Goal: Information Seeking & Learning: Learn about a topic

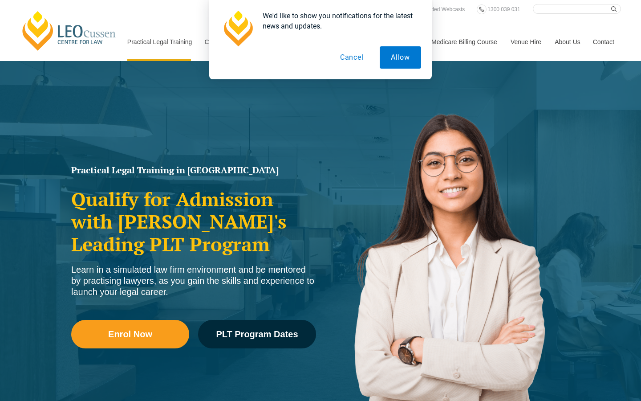
click at [353, 57] on button "Cancel" at bounding box center [352, 57] width 46 height 22
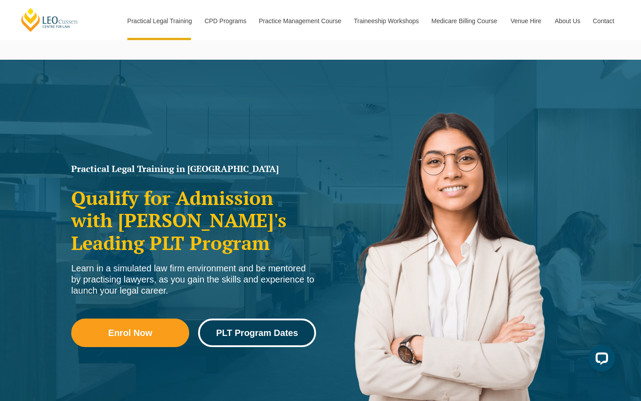
click at [250, 335] on span "PLT Program Dates" at bounding box center [257, 332] width 82 height 9
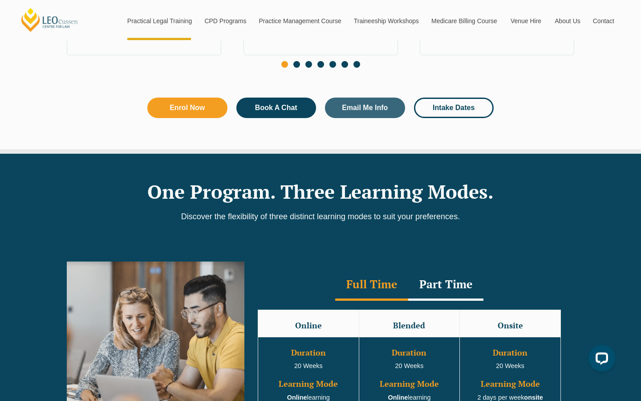
scroll to position [599, 0]
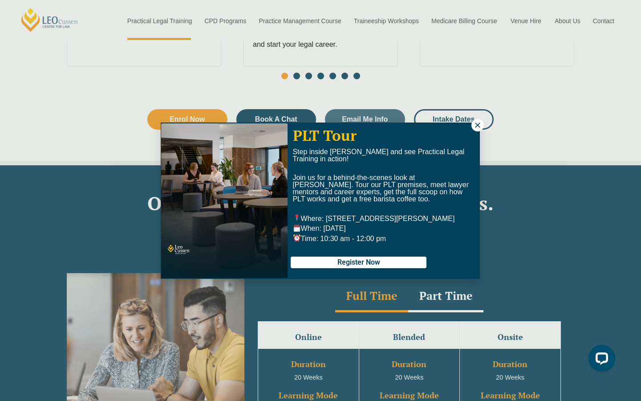
click at [484, 126] on button at bounding box center [478, 125] width 12 height 12
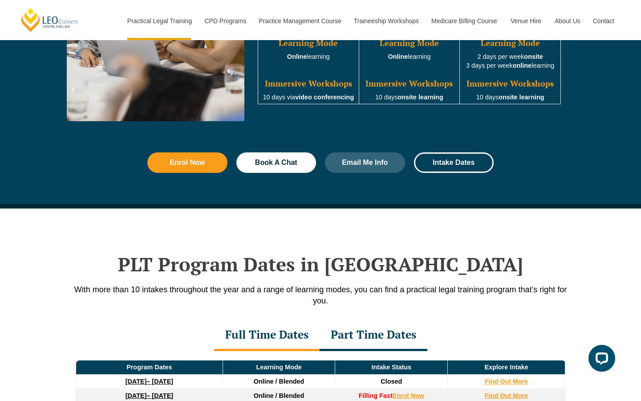
scroll to position [1195, 0]
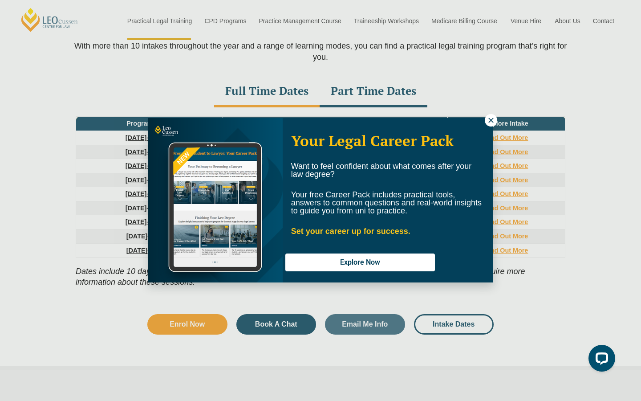
click at [490, 121] on icon at bounding box center [491, 120] width 8 height 8
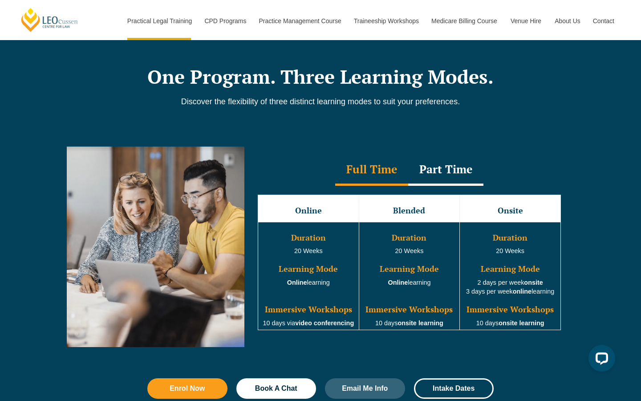
scroll to position [719, 0]
